Goal: Task Accomplishment & Management: Use online tool/utility

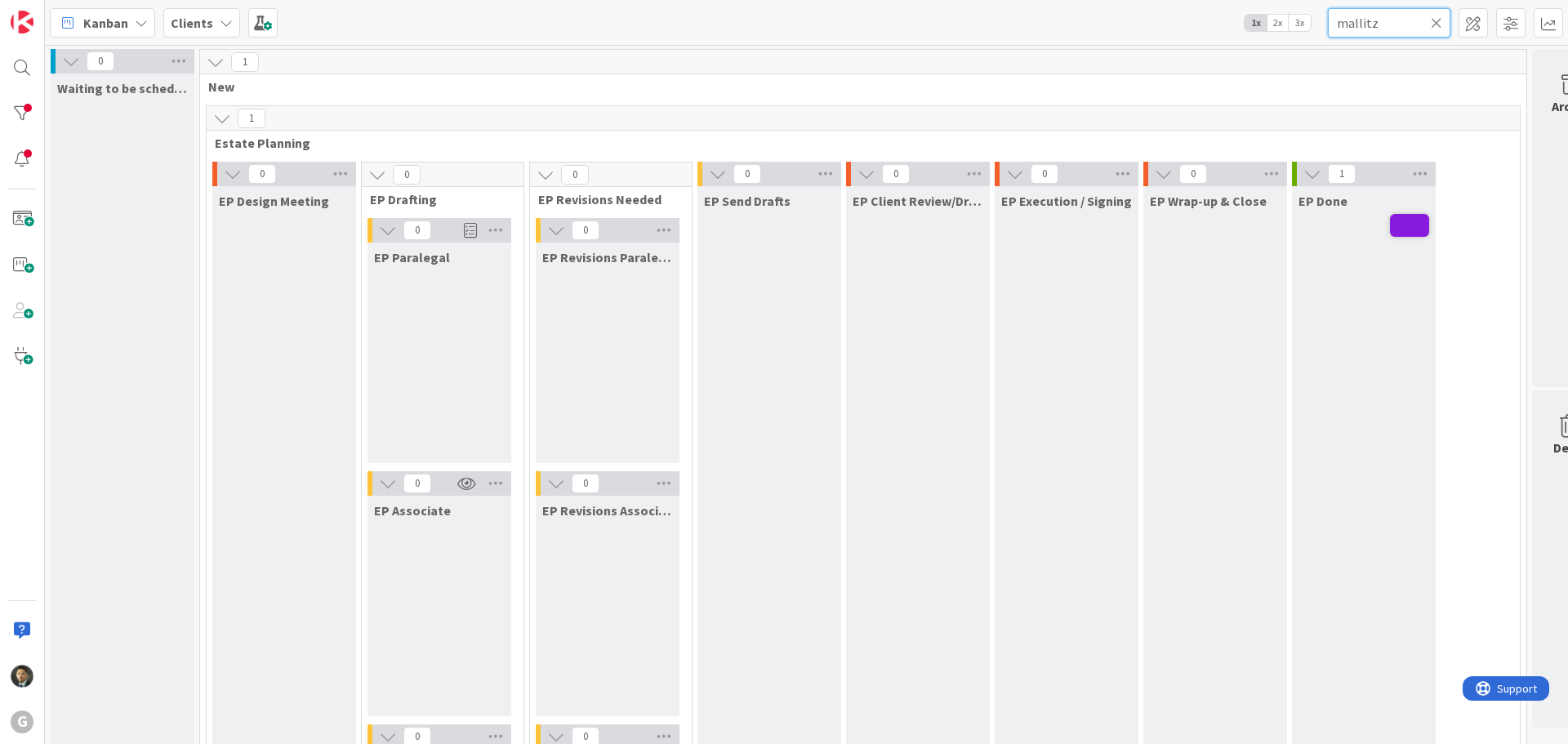
drag, startPoint x: 1373, startPoint y: 21, endPoint x: 1314, endPoint y: 27, distance: 59.3
click at [1314, 27] on div "Kanban Clients 1x 2x 3x mallitz" at bounding box center [806, 22] width 1523 height 45
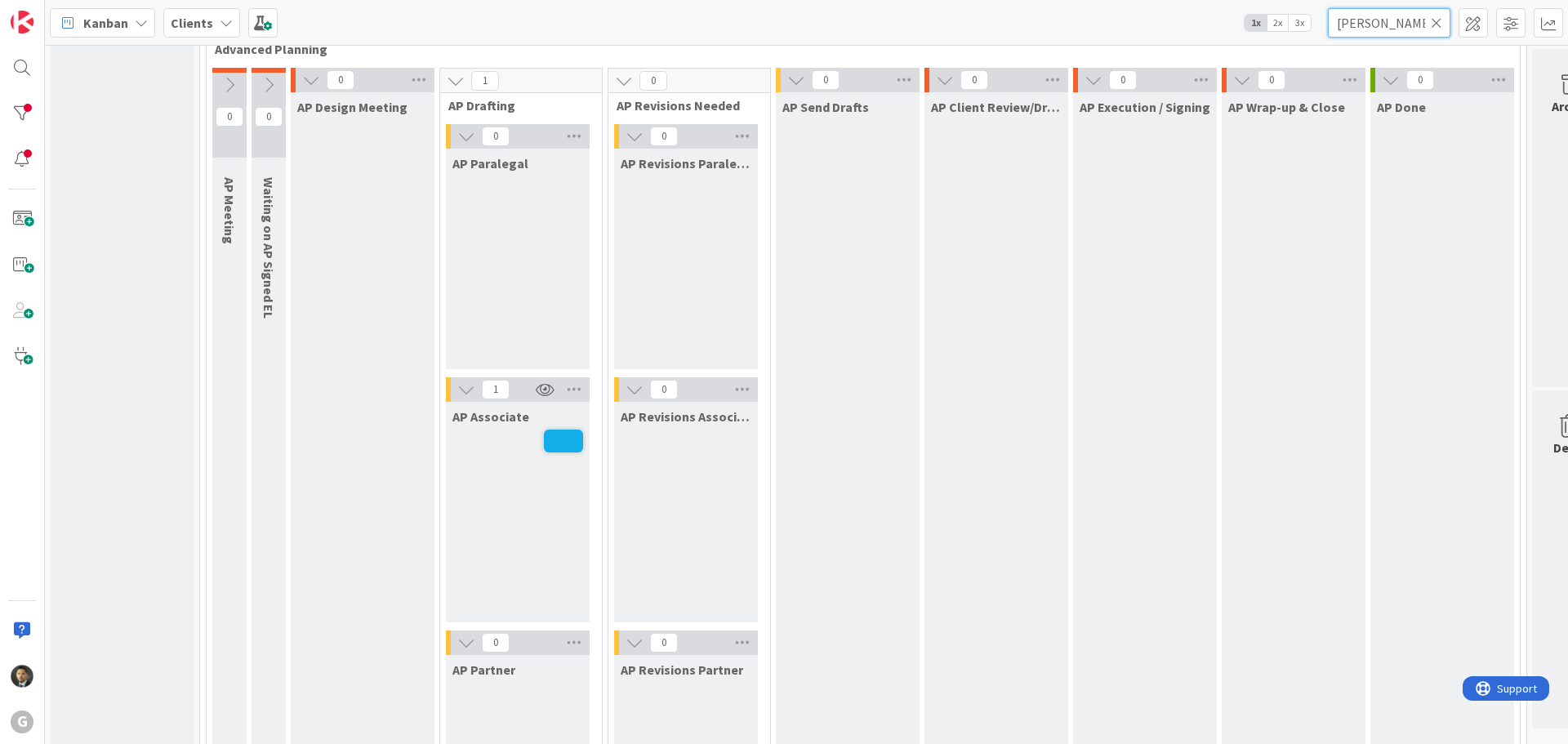
scroll to position [1389, 0]
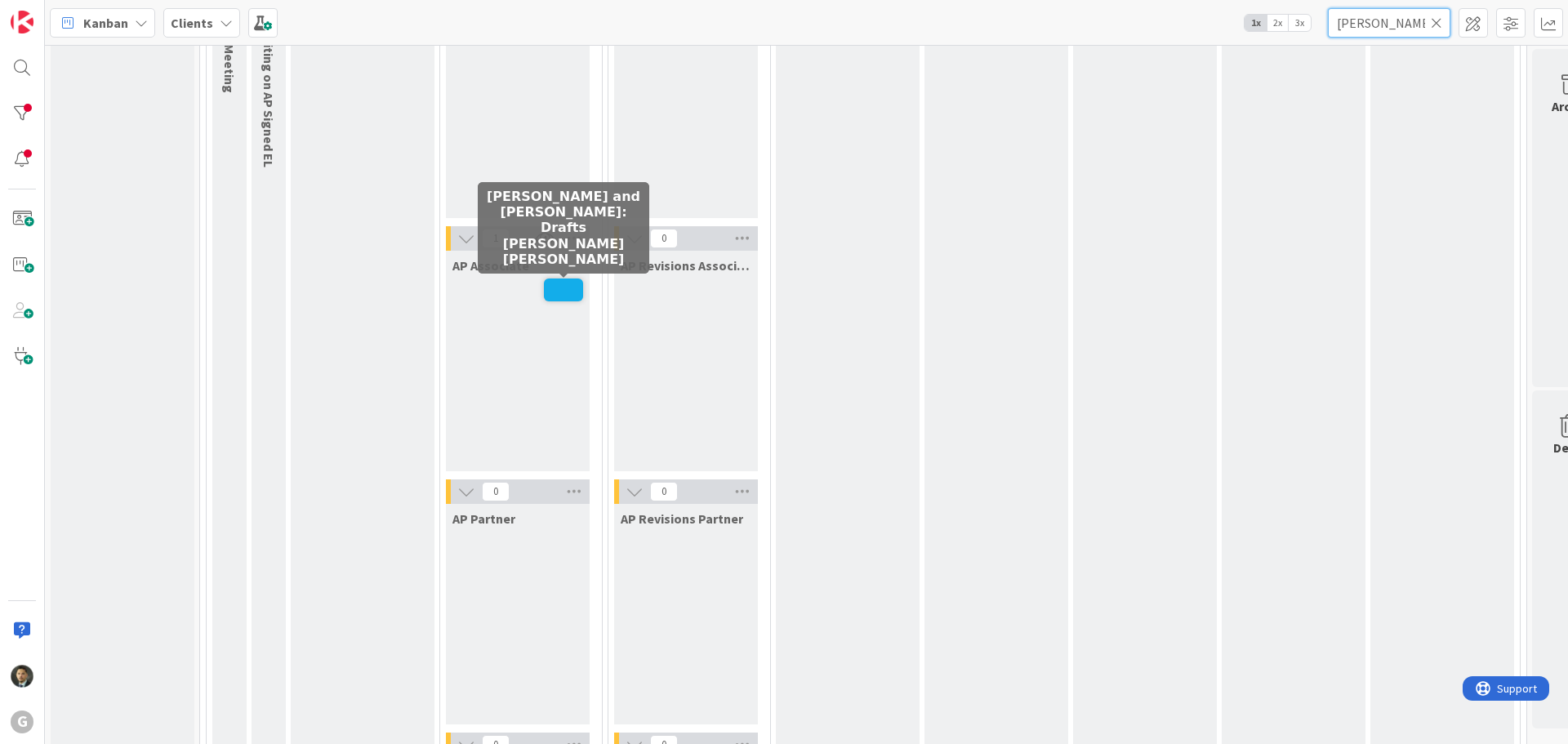
type input "[PERSON_NAME]"
click at [555, 289] on span at bounding box center [564, 289] width 39 height 23
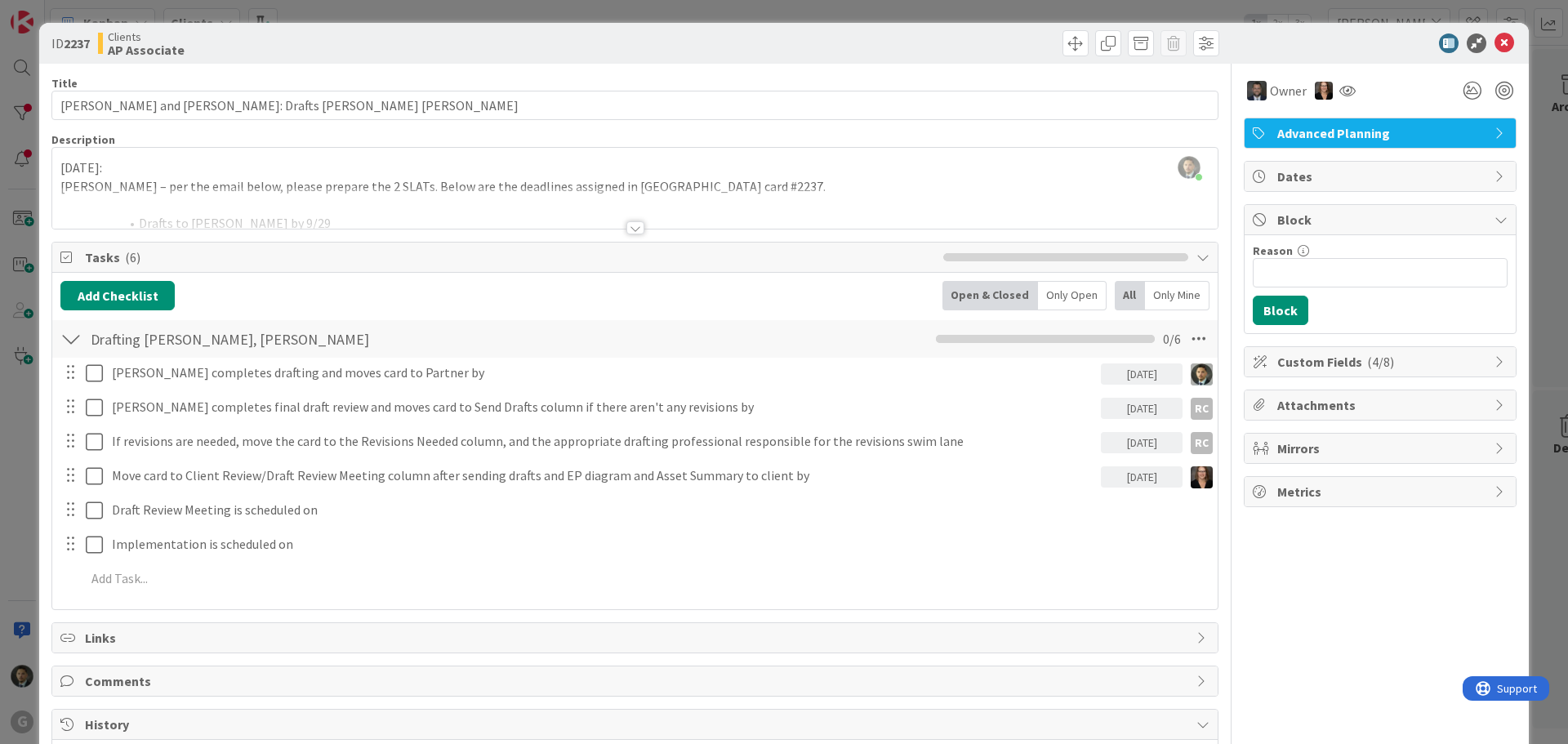
click at [636, 228] on div at bounding box center [635, 228] width 18 height 13
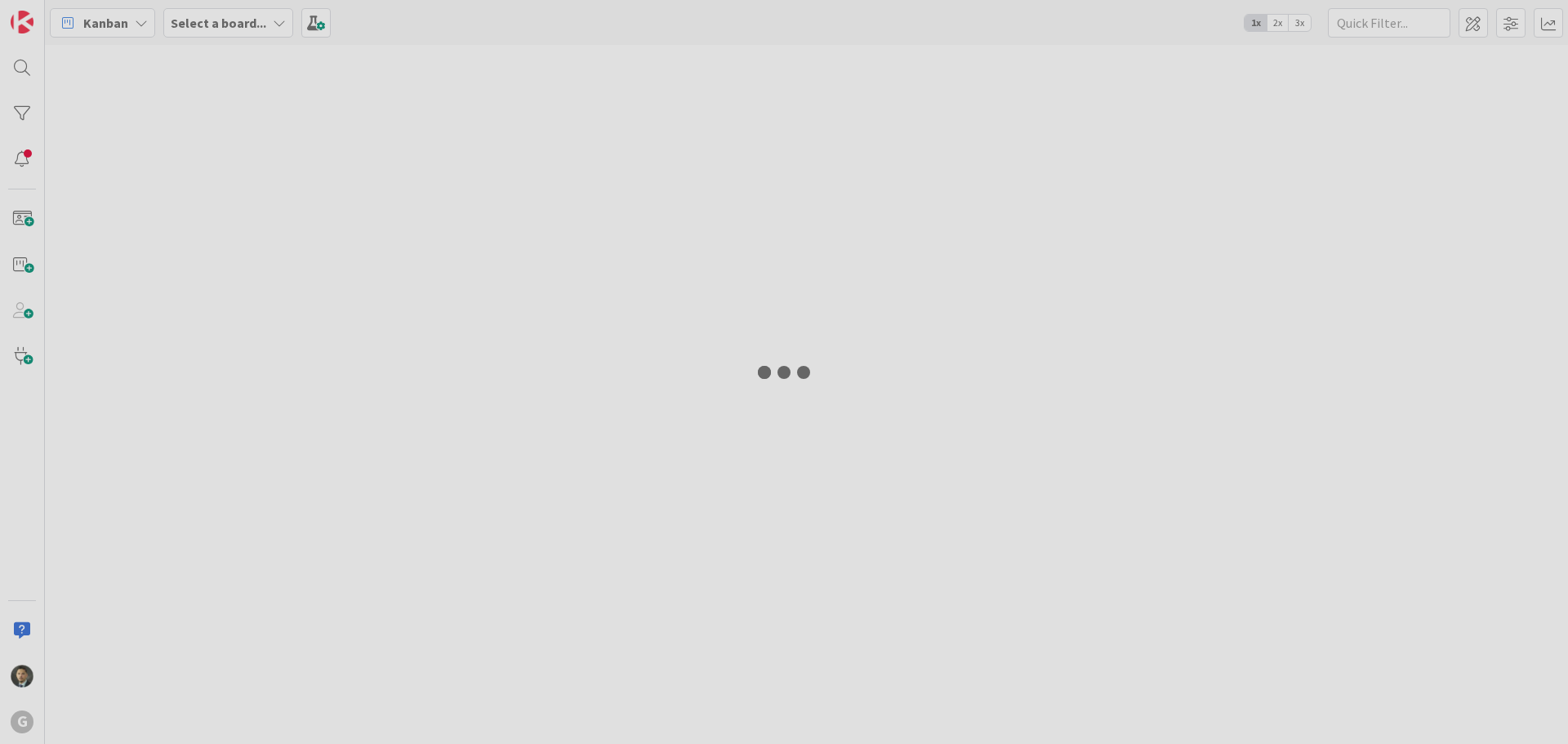
type input "[PERSON_NAME]"
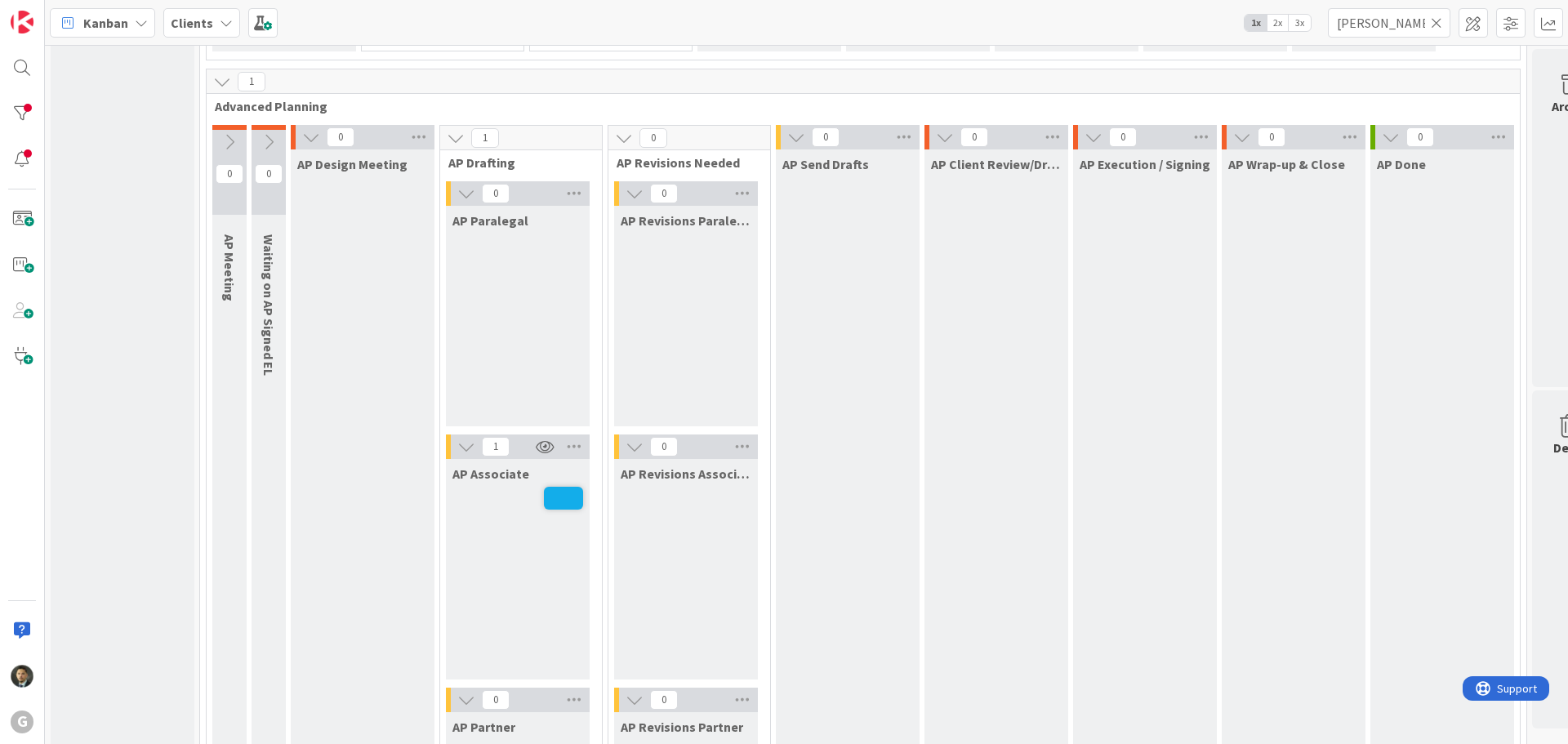
scroll to position [1389, 0]
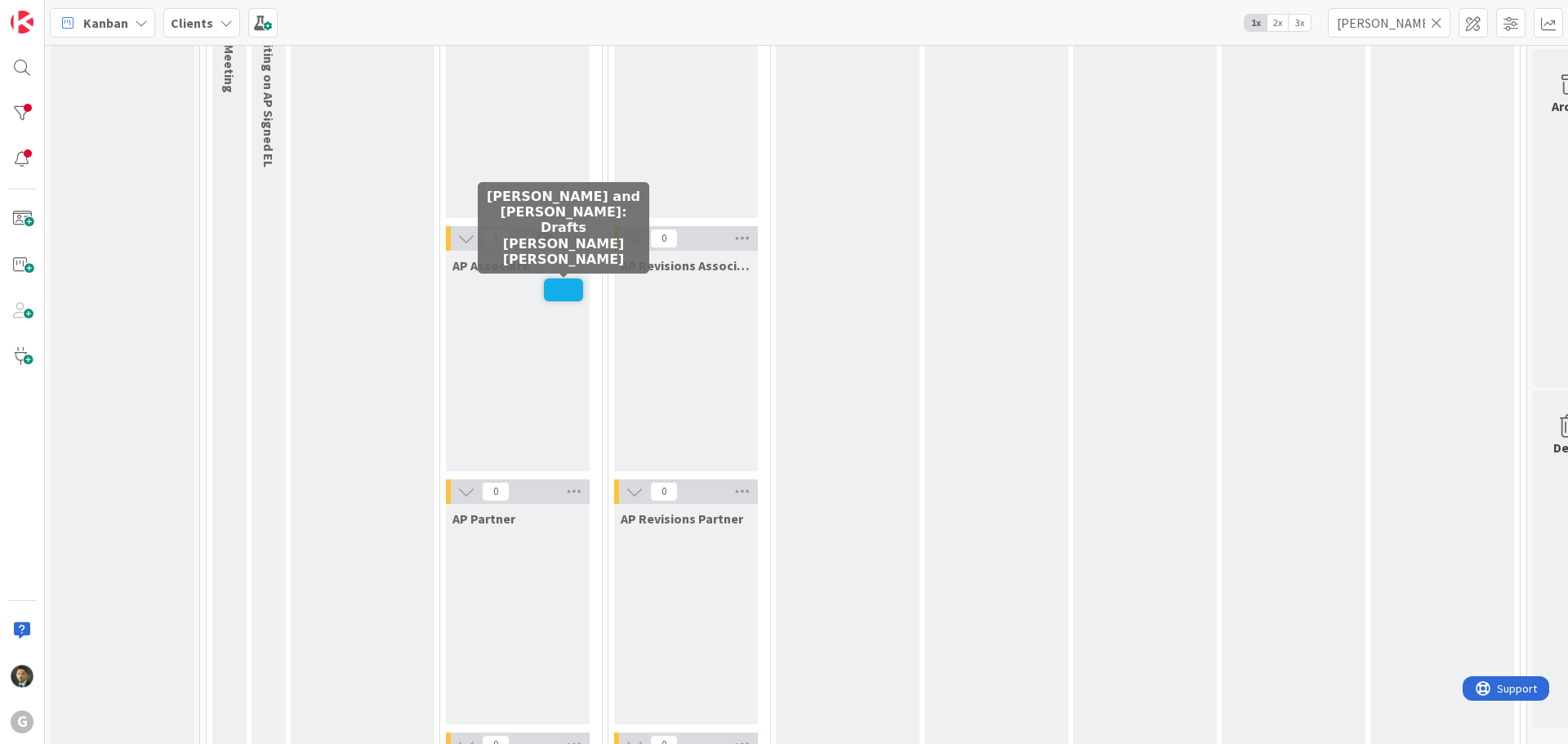
click at [548, 290] on span at bounding box center [564, 289] width 39 height 23
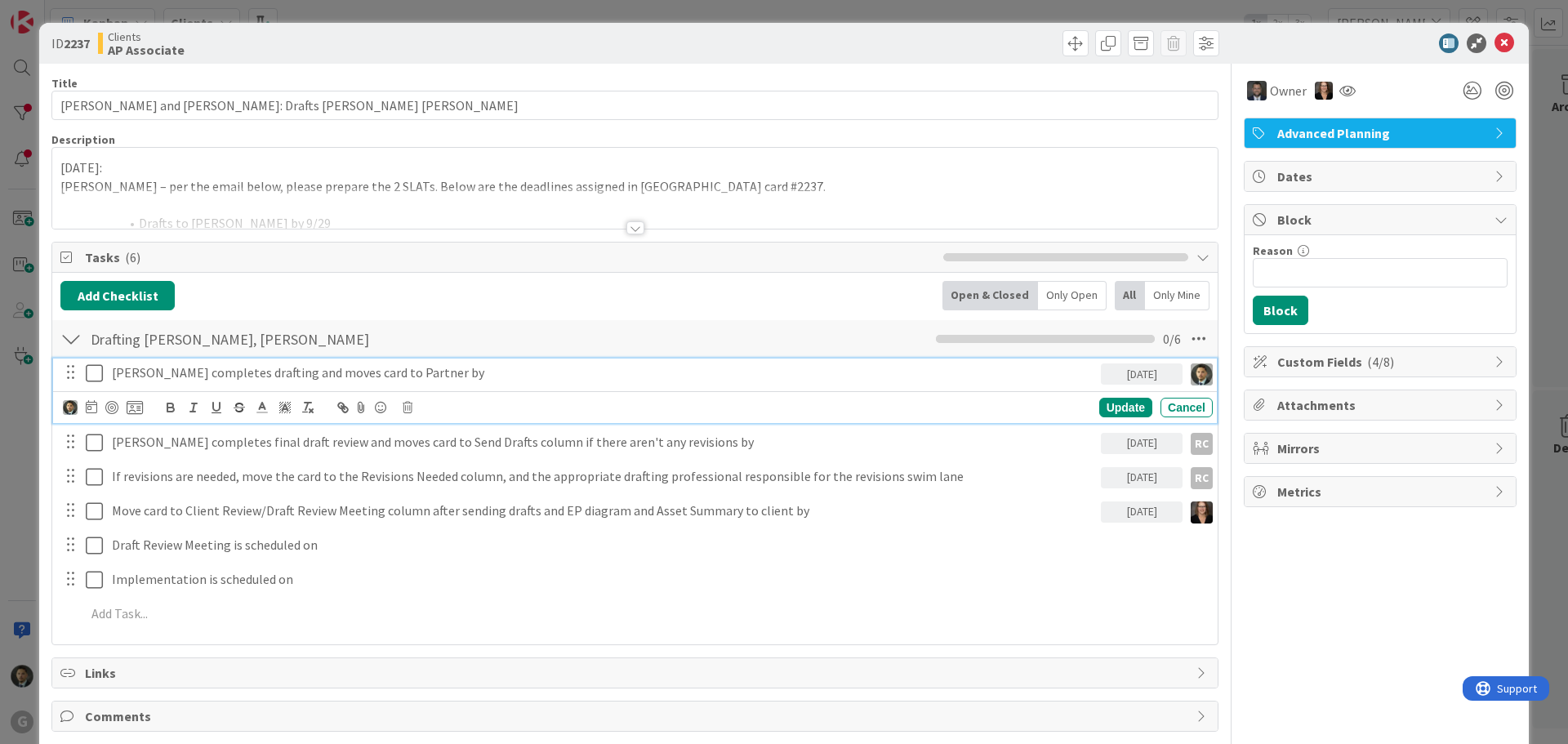
click at [100, 376] on icon at bounding box center [94, 373] width 17 height 20
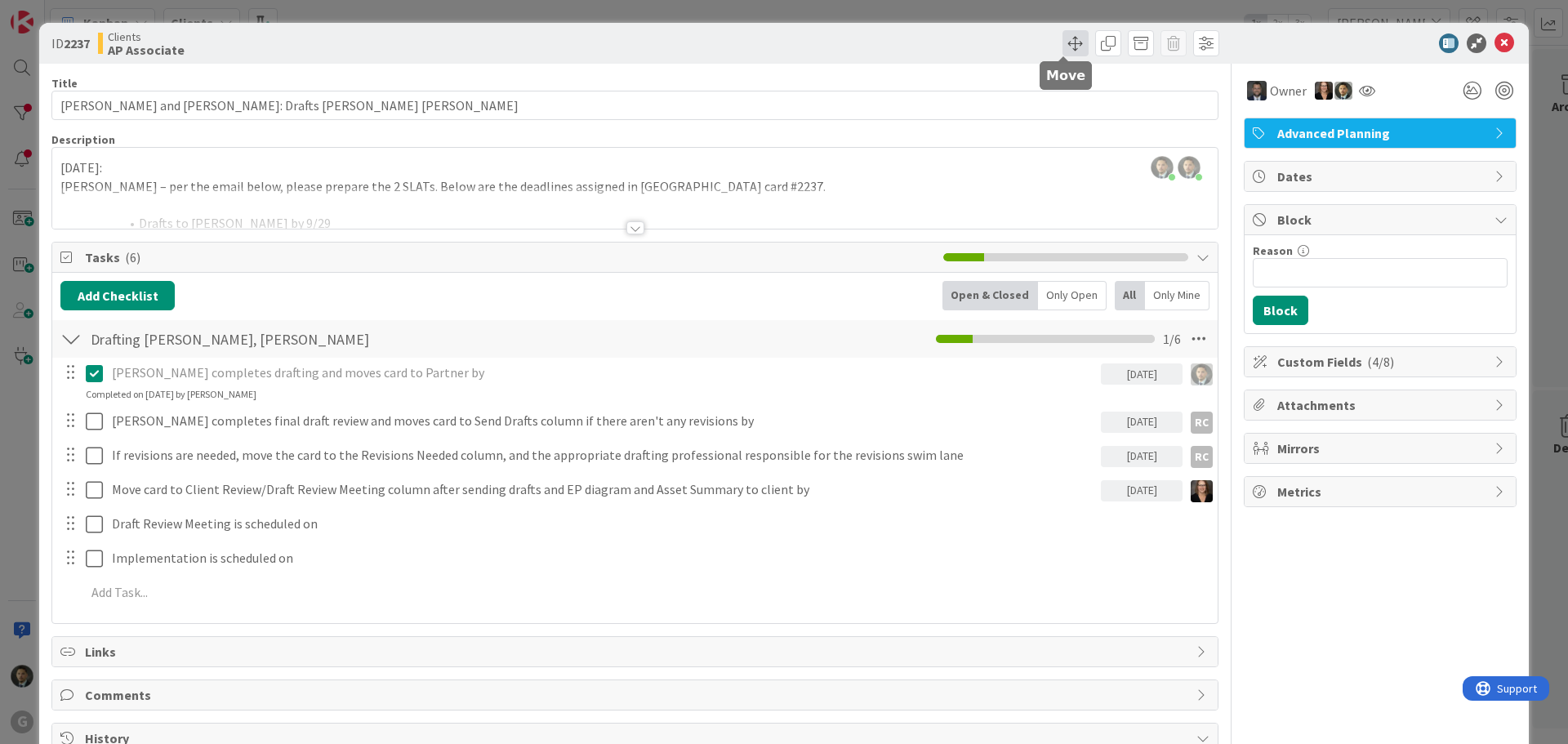
click at [1072, 37] on span at bounding box center [1076, 43] width 27 height 27
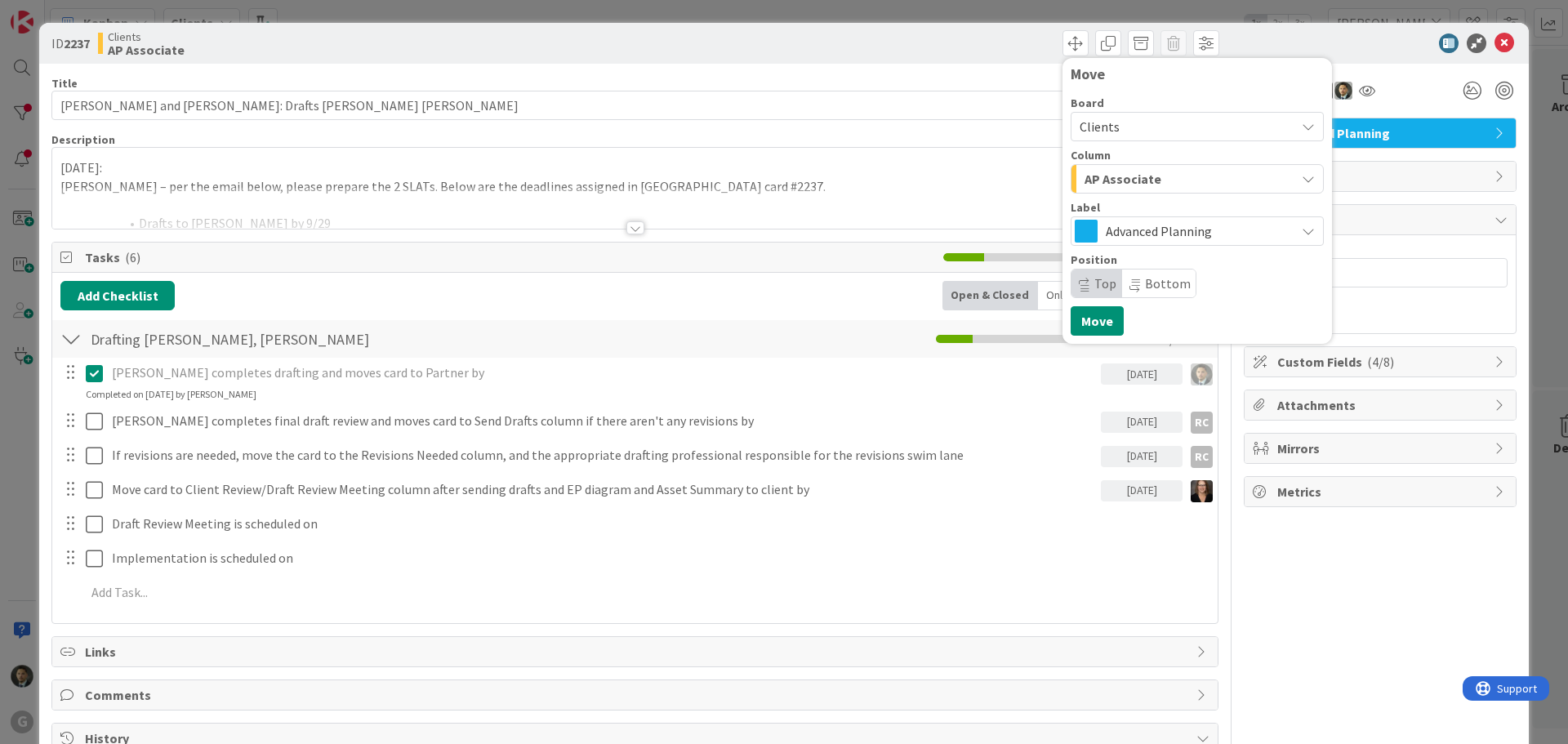
click at [1111, 170] on span "AP Associate" at bounding box center [1123, 179] width 77 height 21
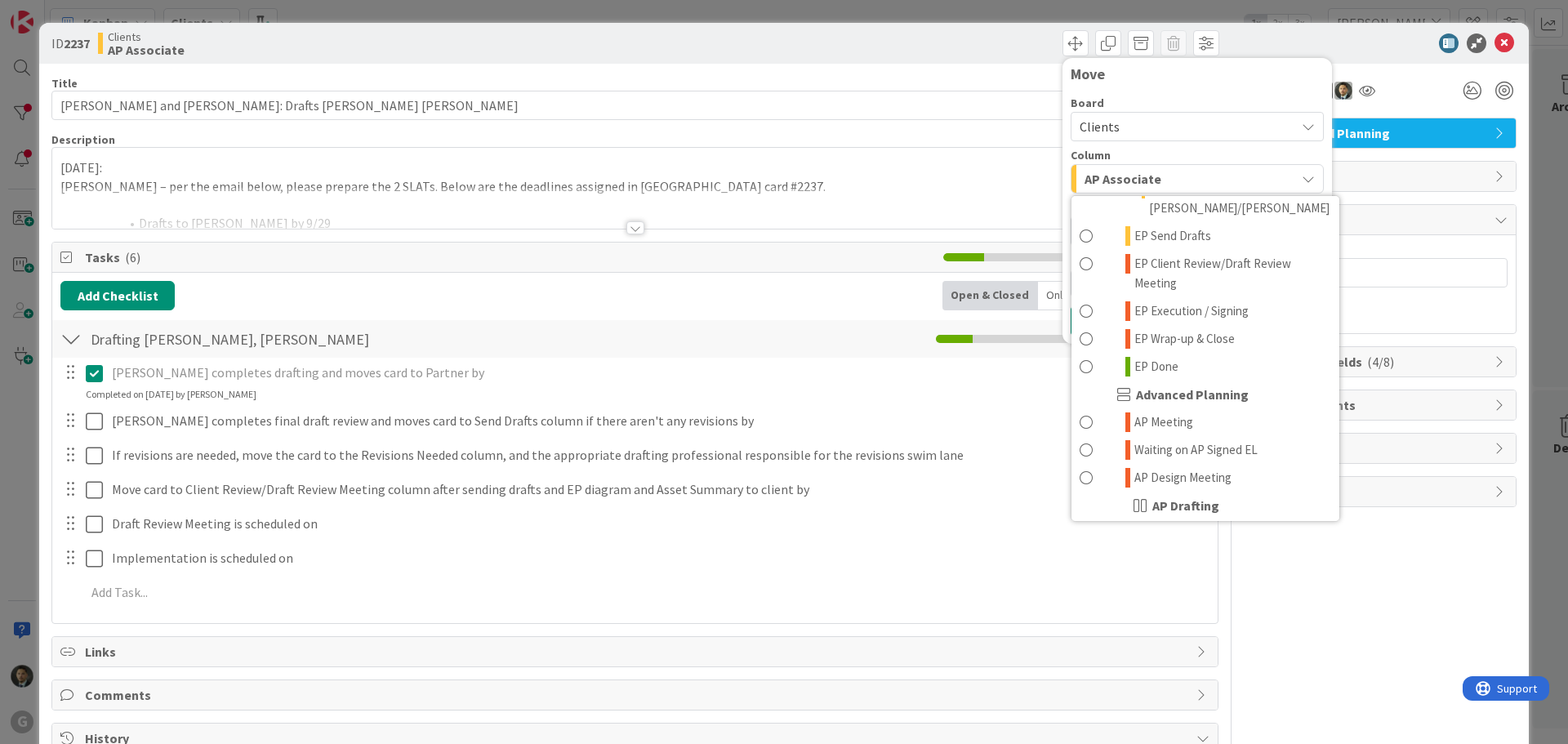
scroll to position [572, 0]
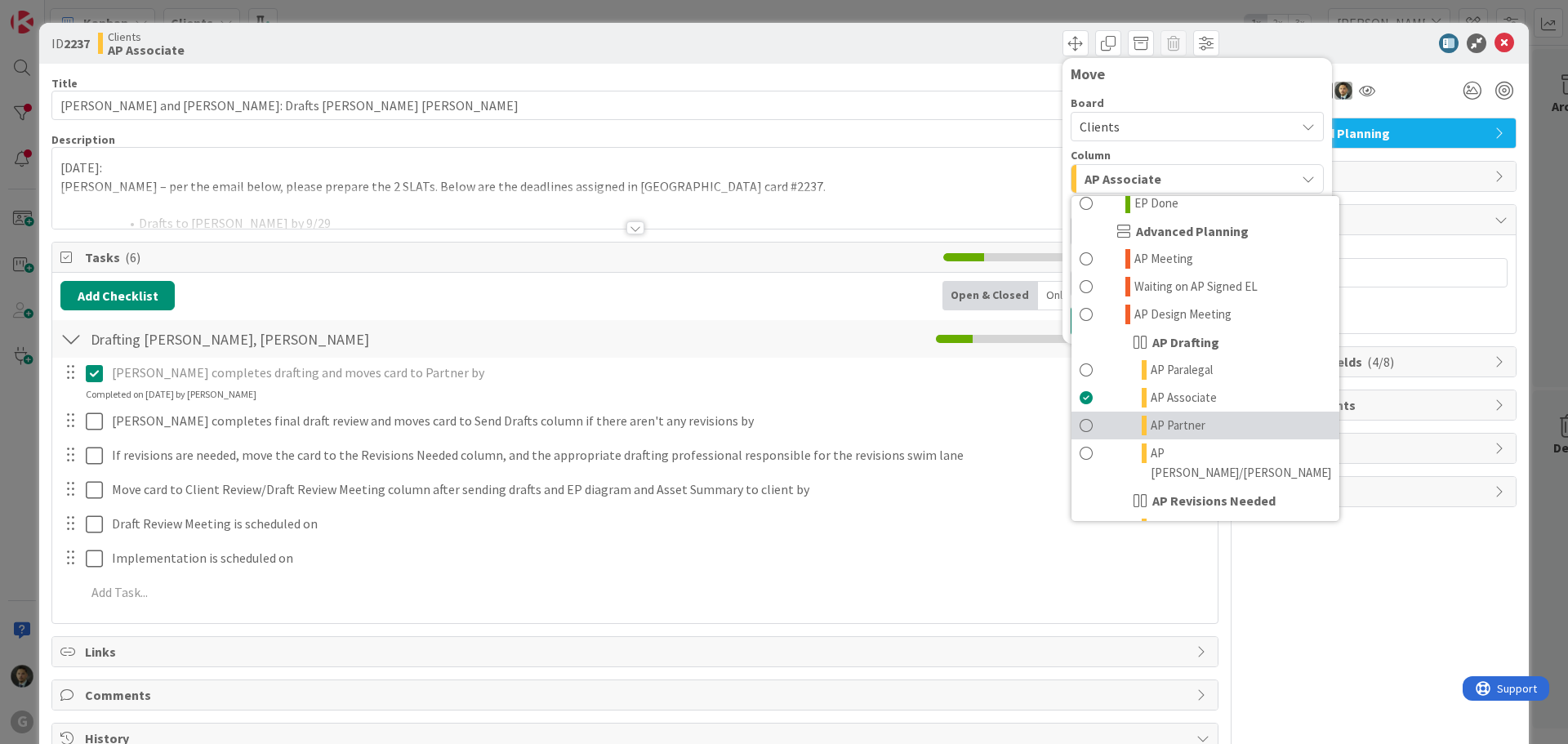
click at [1161, 416] on span "AP Partner" at bounding box center [1179, 426] width 55 height 20
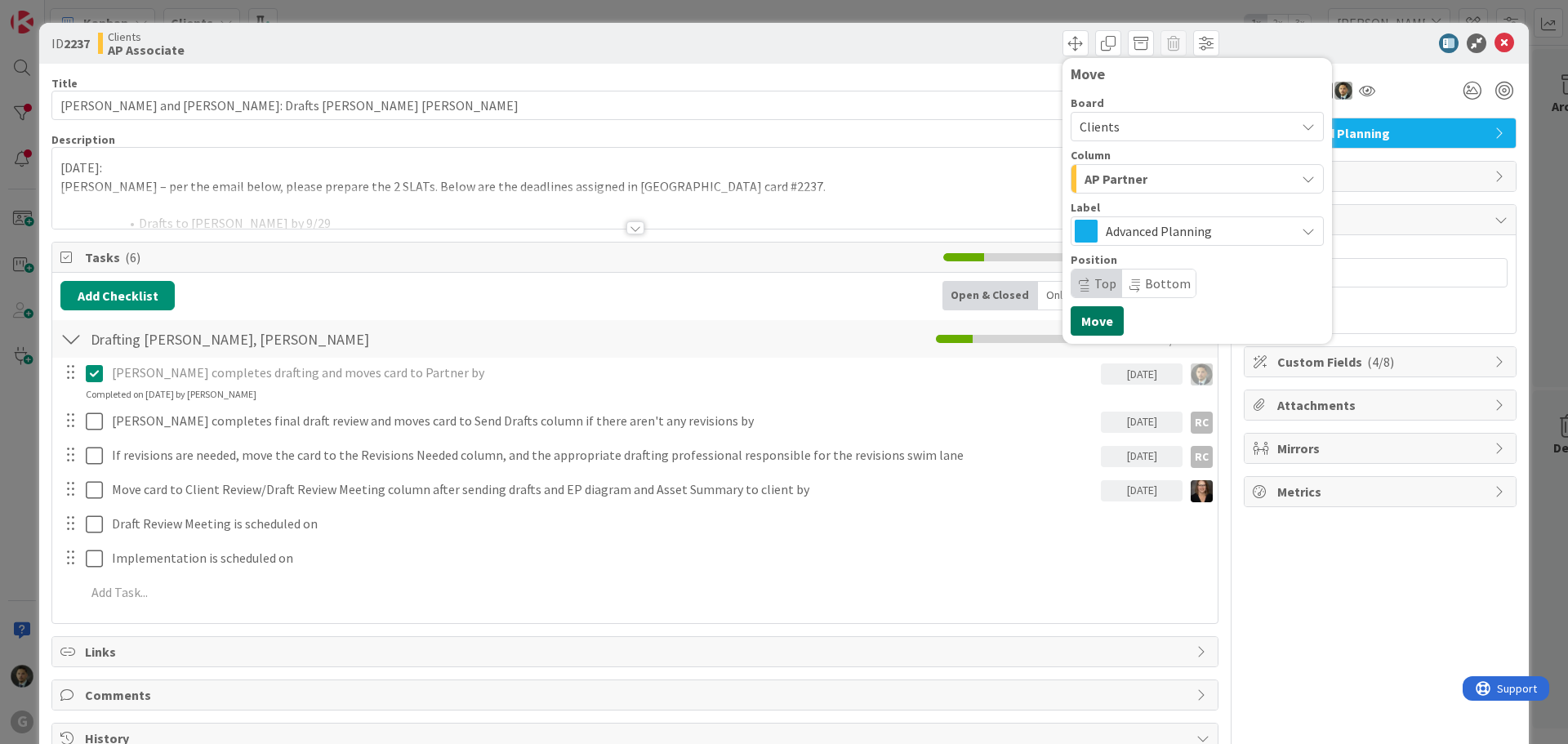
click at [1100, 334] on button "Move" at bounding box center [1097, 321] width 53 height 29
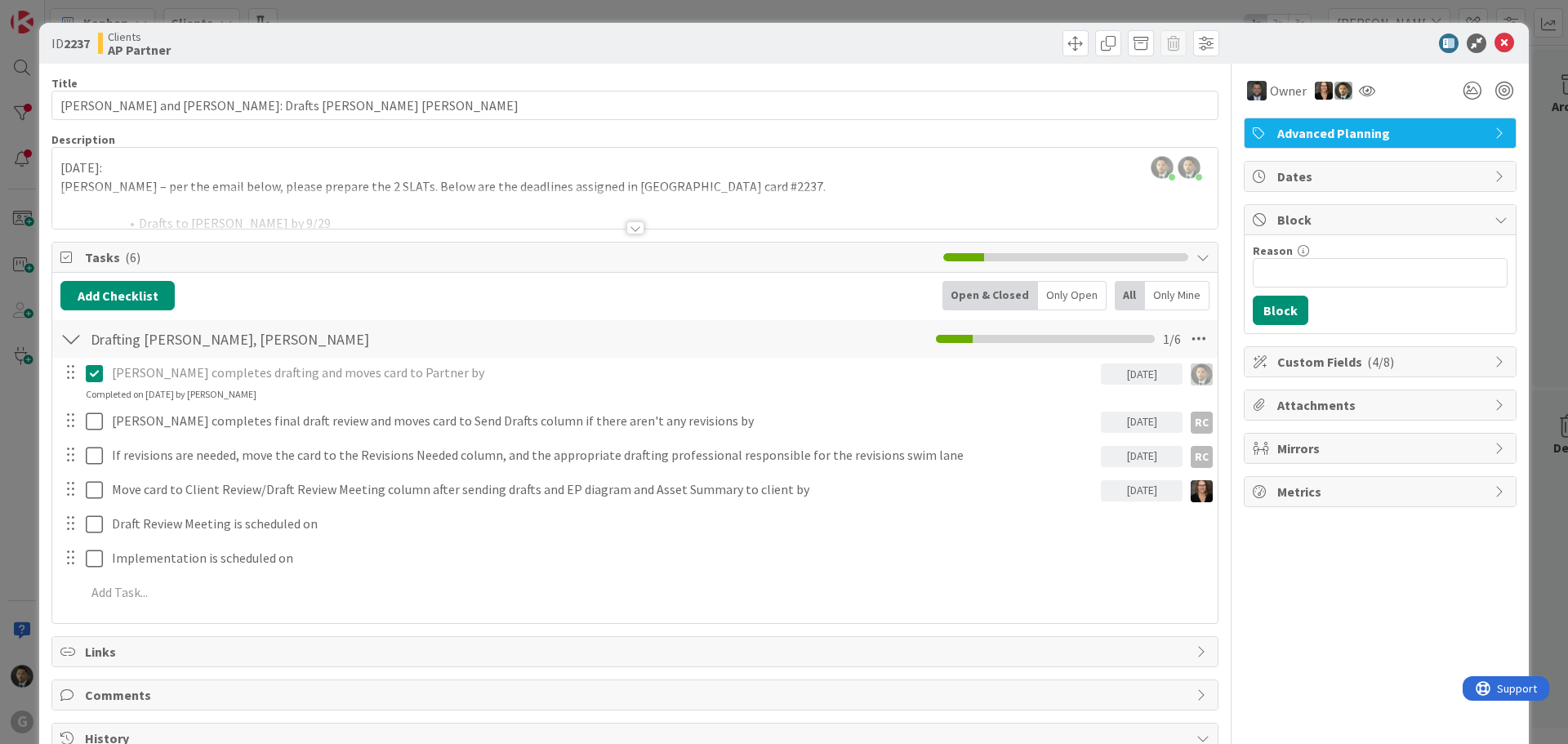
click at [965, 17] on div "ID 2237 Clients AP Partner Move Move Title 43 / 128 [PERSON_NAME] and [PERSON_N…" at bounding box center [784, 372] width 1568 height 744
